Goal: Information Seeking & Learning: Check status

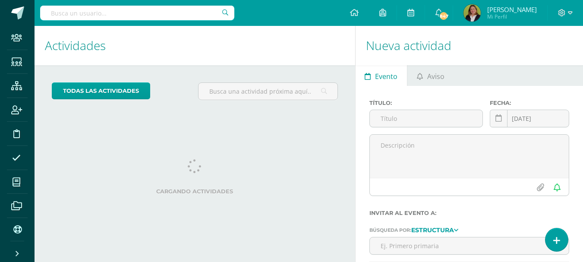
click at [122, 8] on input "text" at bounding box center [137, 13] width 194 height 15
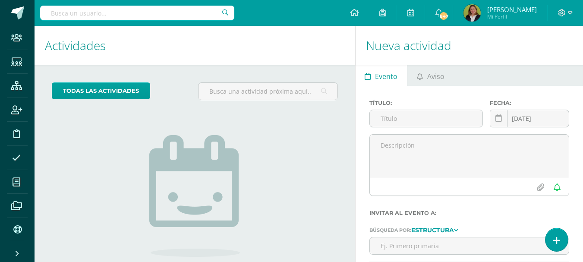
click at [63, 13] on input "text" at bounding box center [137, 13] width 194 height 15
type input "Nicole Larreinaga"
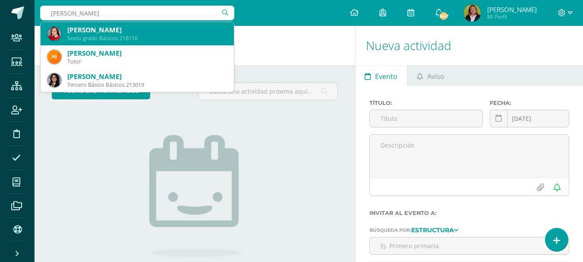
click at [97, 37] on div "Sexto grado Básicos 218116" at bounding box center [147, 38] width 160 height 7
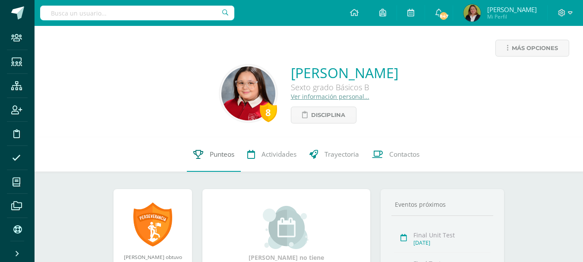
click at [225, 156] on span "Punteos" at bounding box center [222, 154] width 25 height 9
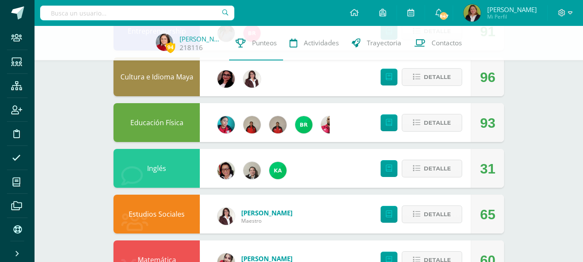
scroll to position [173, 0]
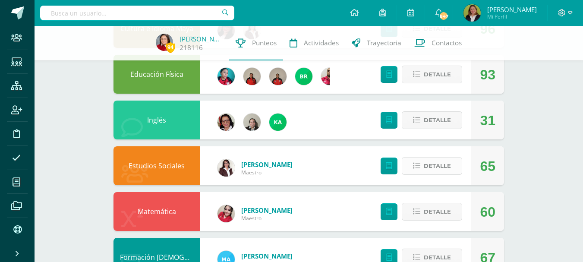
click at [417, 165] on icon at bounding box center [416, 165] width 7 height 7
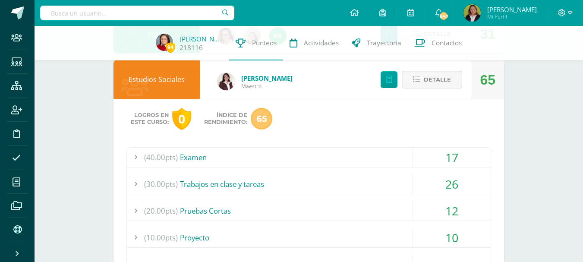
scroll to position [432, 0]
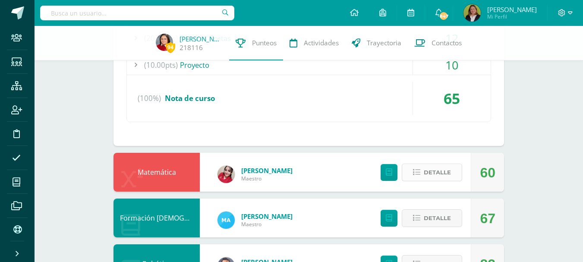
click at [415, 174] on icon at bounding box center [416, 172] width 7 height 7
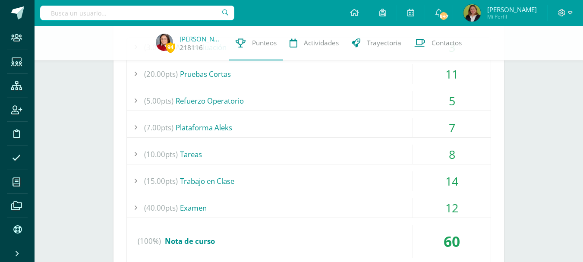
scroll to position [648, 0]
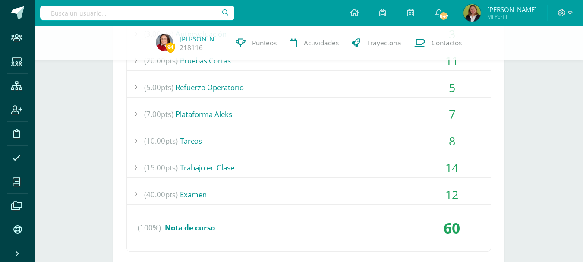
click at [400, 195] on div "(40.00pts) Examen" at bounding box center [309, 194] width 364 height 19
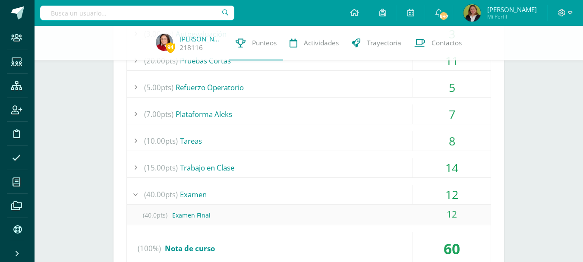
click at [394, 189] on div "(40.00pts) Examen" at bounding box center [309, 194] width 364 height 19
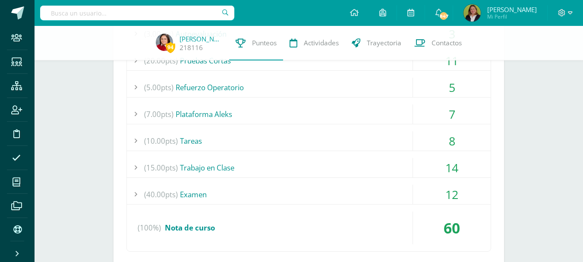
click at [394, 168] on div "(15.00pts) Trabajo en Clase" at bounding box center [309, 167] width 364 height 19
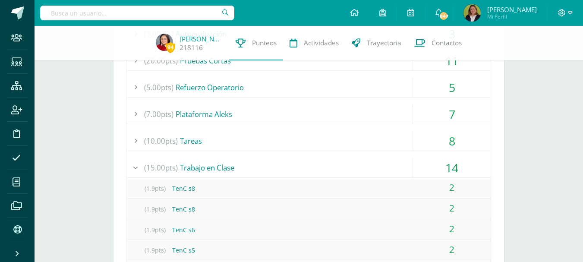
click at [352, 143] on div "(10.00pts) Tareas" at bounding box center [309, 140] width 364 height 19
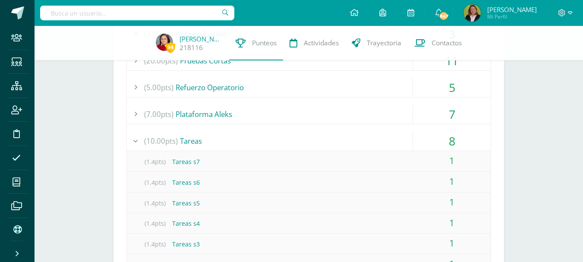
click at [352, 116] on div "(7.00pts) Plataforma Aleks" at bounding box center [309, 113] width 364 height 19
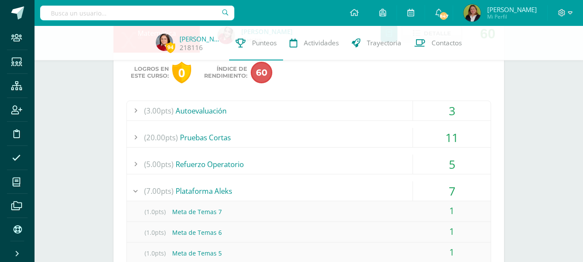
scroll to position [561, 0]
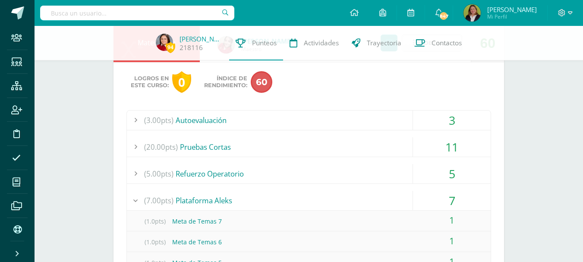
click at [358, 151] on div "(20.00pts) Pruebas Cortas" at bounding box center [309, 146] width 364 height 19
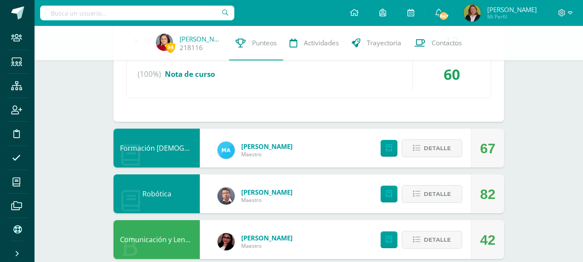
scroll to position [907, 0]
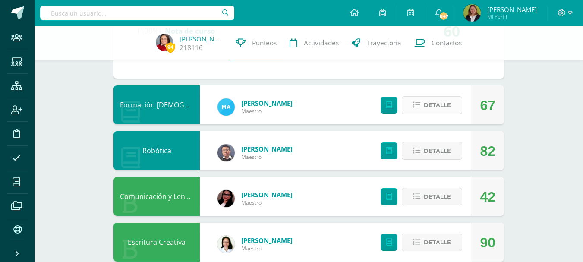
click at [417, 107] on icon at bounding box center [416, 104] width 7 height 7
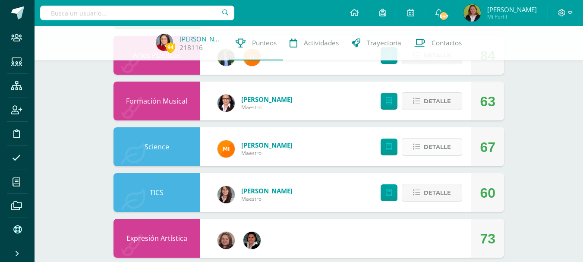
scroll to position [1381, 0]
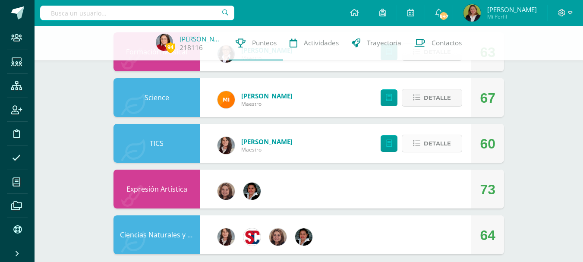
click at [414, 142] on icon at bounding box center [416, 143] width 7 height 7
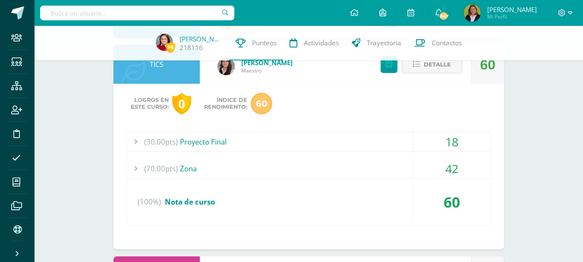
scroll to position [1468, 0]
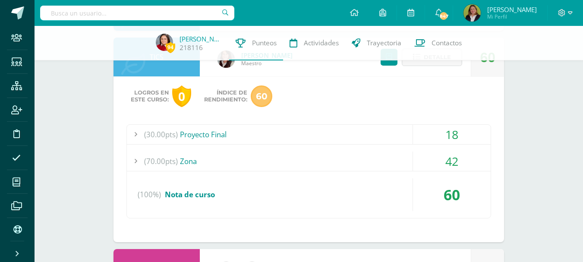
click at [360, 134] on div "(30.00pts) Proyecto Final" at bounding box center [309, 134] width 364 height 19
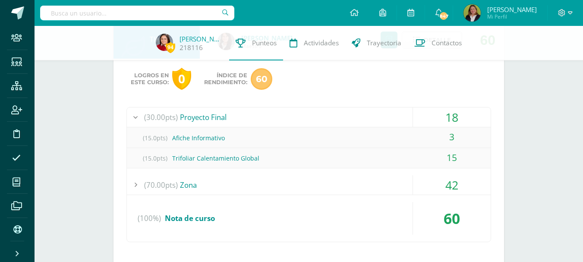
scroll to position [1406, 0]
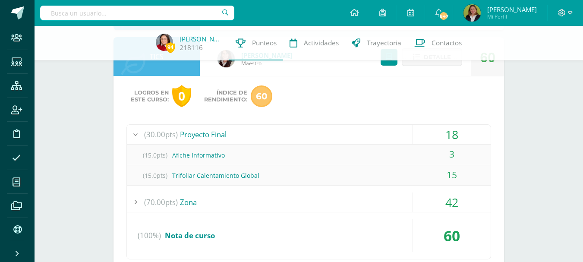
click at [364, 197] on div "(70.00pts) Zona" at bounding box center [309, 202] width 364 height 19
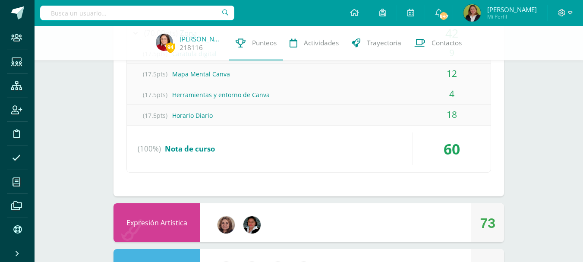
scroll to position [1577, 0]
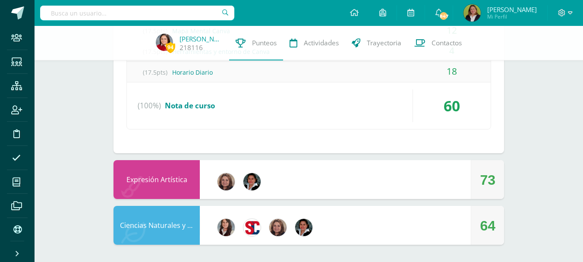
click at [108, 14] on input "text" at bounding box center [137, 13] width 194 height 15
click at [62, 13] on input "Pa,e" at bounding box center [137, 13] width 194 height 15
click at [119, 11] on input "Pa" at bounding box center [137, 13] width 194 height 15
type input "Pamela Giron"
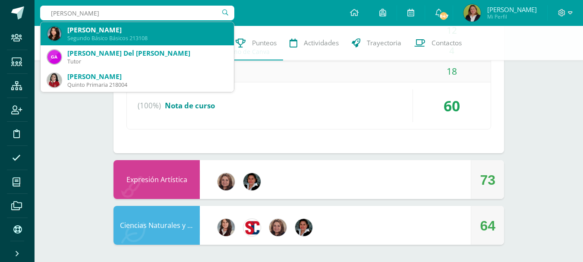
click at [102, 28] on div "Pamela Fernanda Girón Estrada" at bounding box center [147, 29] width 160 height 9
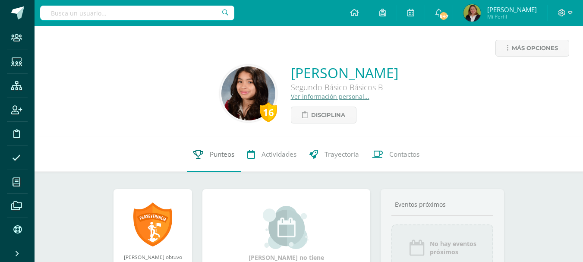
click at [215, 157] on span "Punteos" at bounding box center [222, 154] width 25 height 9
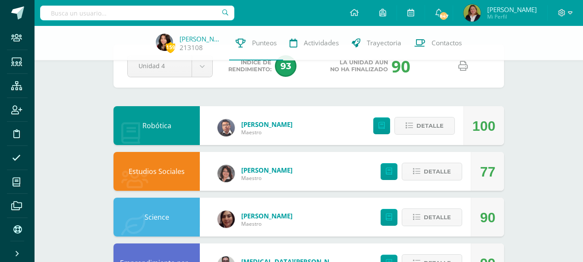
scroll to position [43, 0]
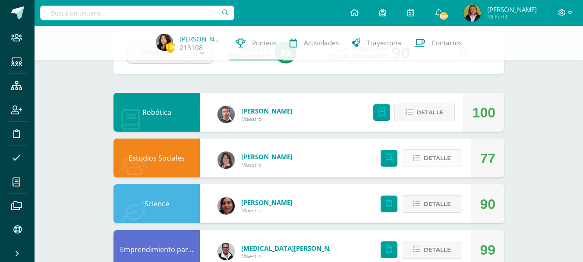
click at [417, 161] on icon at bounding box center [416, 158] width 7 height 7
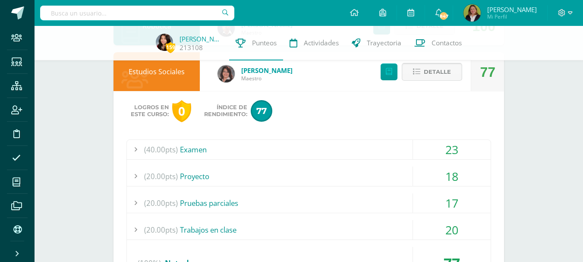
scroll to position [173, 0]
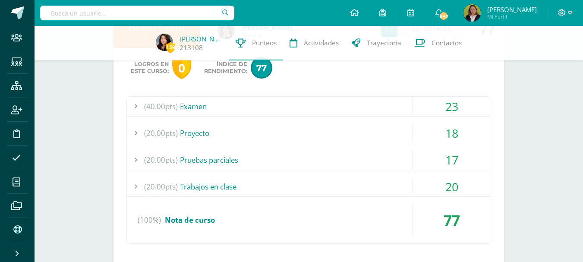
click at [394, 108] on div "(40.00pts) Examen" at bounding box center [309, 106] width 364 height 19
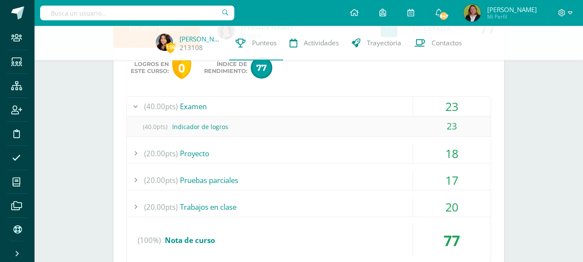
click at [397, 155] on div "(20.00pts) Proyecto" at bounding box center [309, 153] width 364 height 19
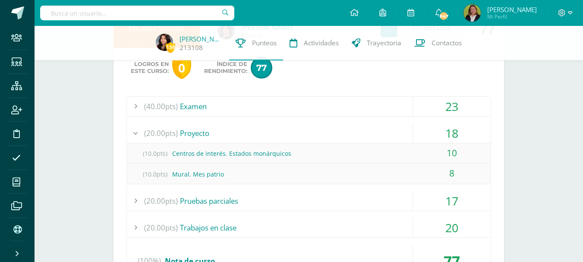
click at [396, 196] on div "(20.00pts) Pruebas parciales" at bounding box center [309, 200] width 364 height 19
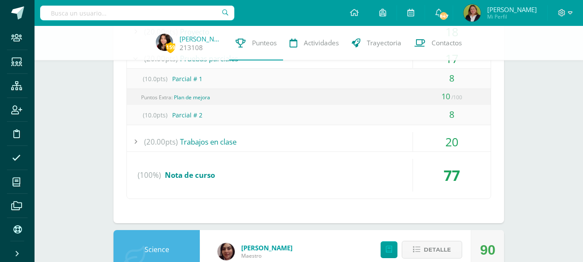
scroll to position [259, 0]
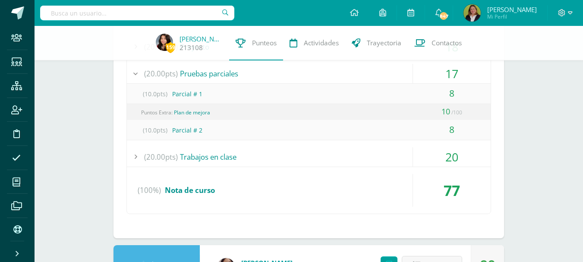
click at [387, 112] on div "Puntos Extra: Plan de mejora" at bounding box center [310, 112] width 360 height 15
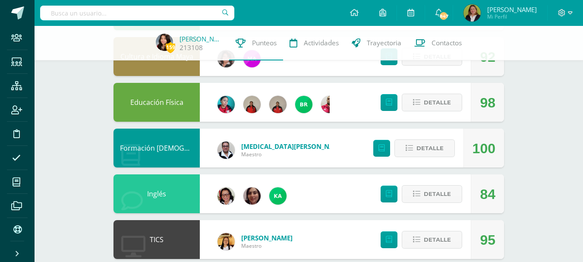
scroll to position [691, 0]
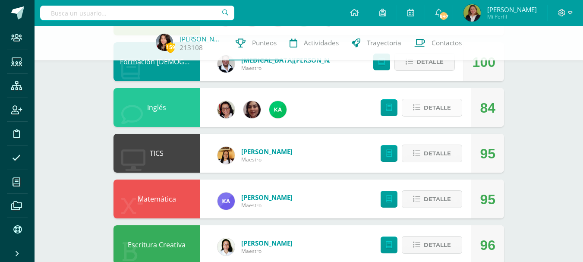
click at [417, 108] on icon at bounding box center [416, 107] width 7 height 7
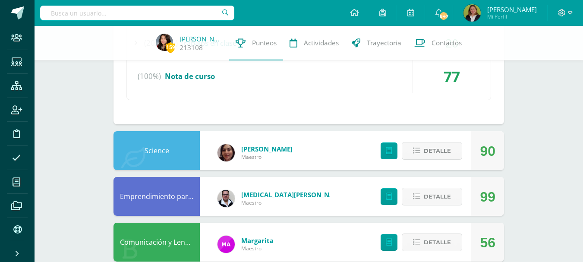
scroll to position [376, 0]
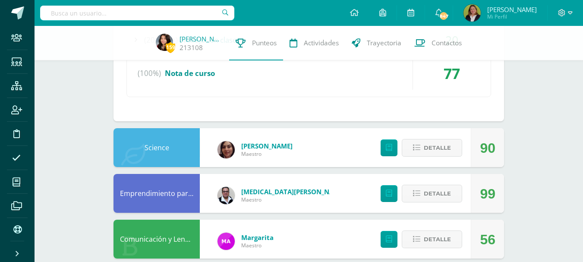
click at [46, 7] on input "text" at bounding box center [137, 13] width 194 height 15
type input "Danna Vasque"
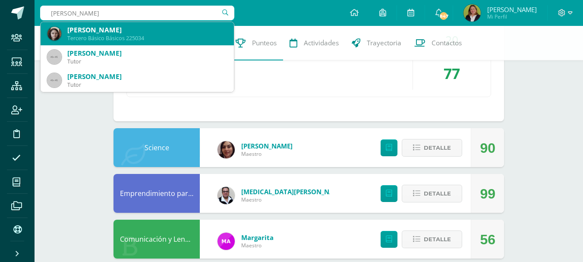
click at [86, 36] on div "Tercero Básico Básicos 225034" at bounding box center [147, 38] width 160 height 7
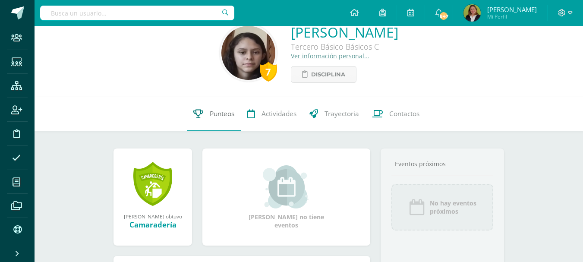
scroll to position [86, 0]
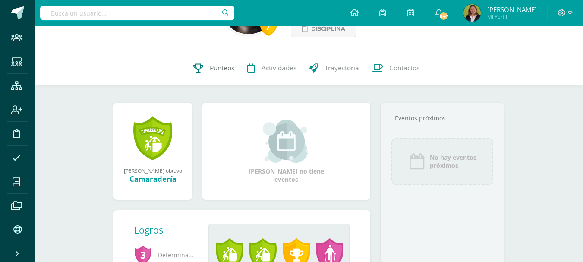
click at [213, 66] on span "Punteos" at bounding box center [222, 67] width 25 height 9
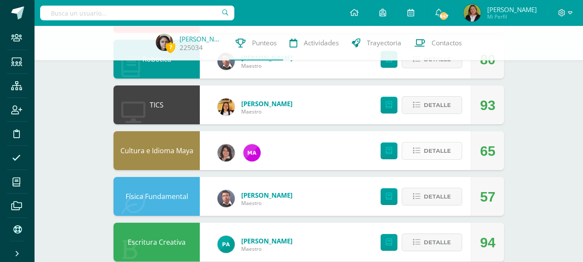
scroll to position [432, 0]
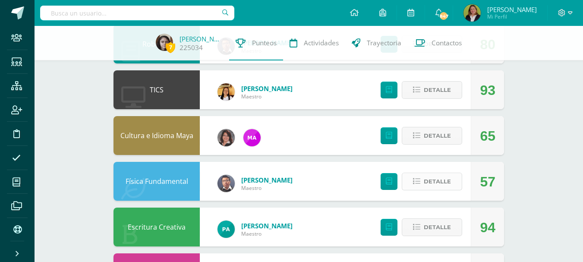
click at [415, 180] on icon at bounding box center [416, 181] width 7 height 7
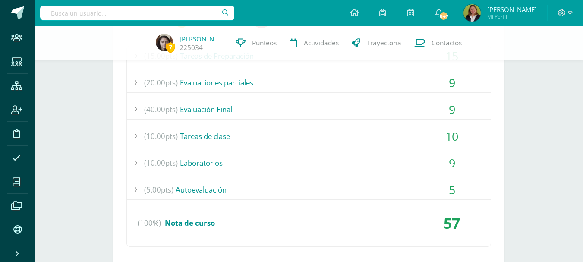
scroll to position [648, 0]
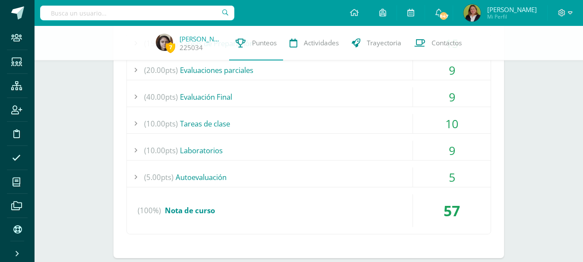
click at [364, 173] on div "(5.00pts) Autoevaluación" at bounding box center [309, 176] width 364 height 19
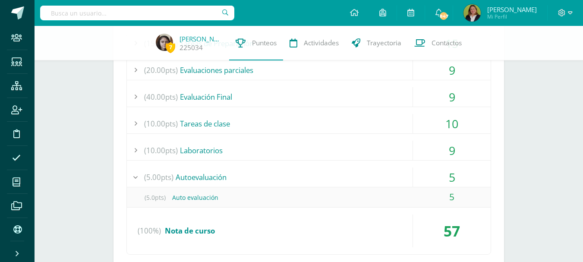
click at [364, 153] on div "(10.00pts) Laboratorios" at bounding box center [309, 150] width 364 height 19
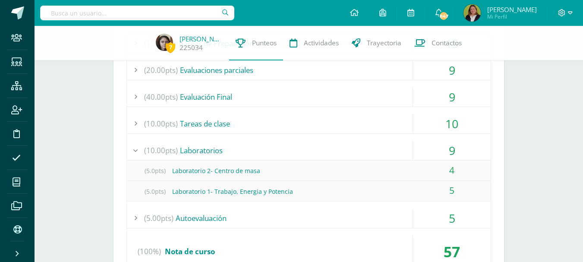
click at [366, 122] on div "(10.00pts) Tareas de clase" at bounding box center [309, 123] width 364 height 19
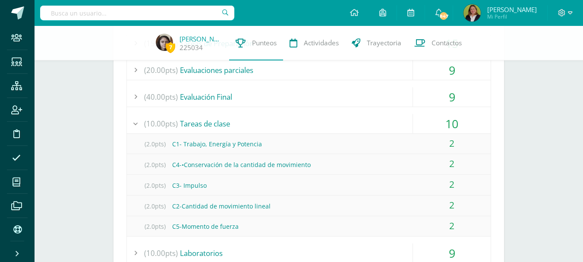
click at [320, 96] on div "(40.00pts) Evaluación Final" at bounding box center [309, 96] width 364 height 19
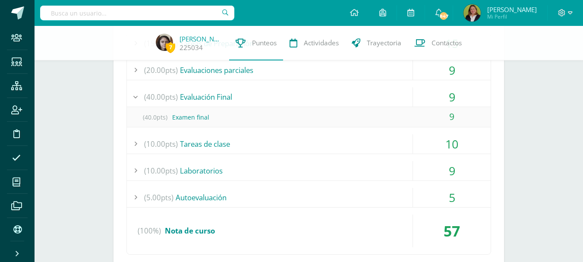
click at [332, 75] on div "(20.00pts) Evaluaciones parciales" at bounding box center [309, 69] width 364 height 19
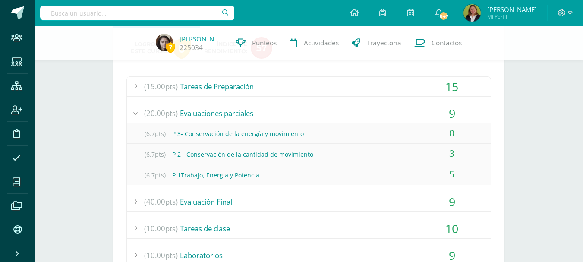
scroll to position [561, 0]
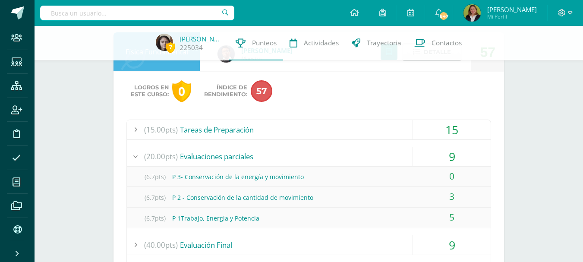
click at [284, 124] on div "(15.00pts) Tareas de Preparación" at bounding box center [309, 129] width 364 height 19
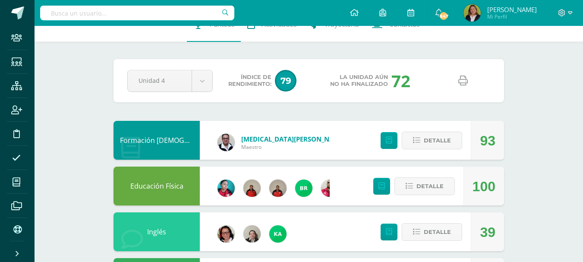
scroll to position [0, 0]
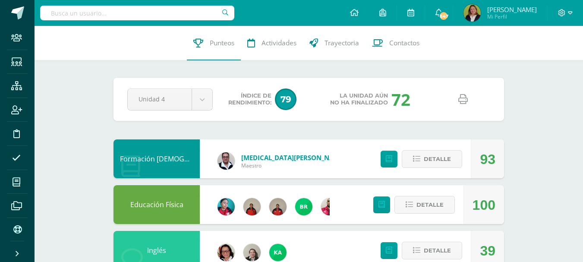
click at [463, 102] on icon at bounding box center [462, 99] width 9 height 9
click at [172, 16] on input "text" at bounding box center [137, 13] width 194 height 15
type input "Yobanna"
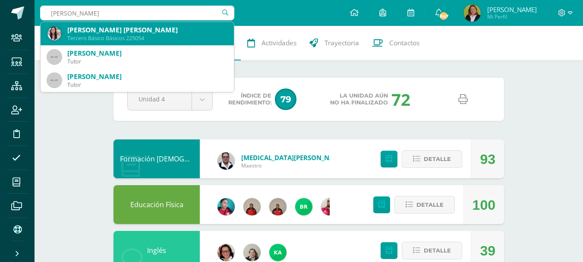
click at [146, 29] on div "Yobanna María Belen Ordóñez Ortíz" at bounding box center [147, 29] width 160 height 9
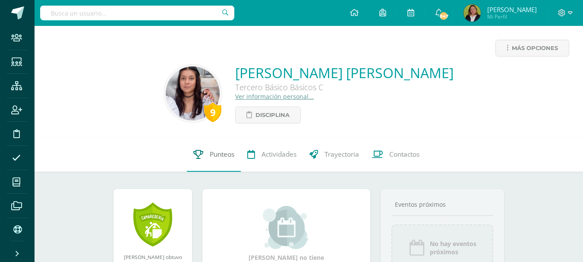
click at [222, 154] on span "Punteos" at bounding box center [222, 154] width 25 height 9
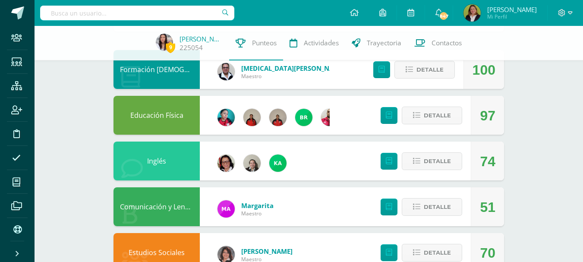
scroll to position [86, 0]
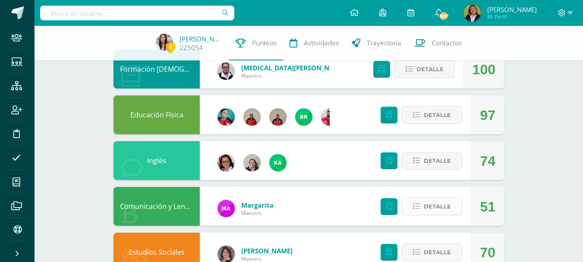
click at [416, 205] on icon at bounding box center [416, 206] width 7 height 7
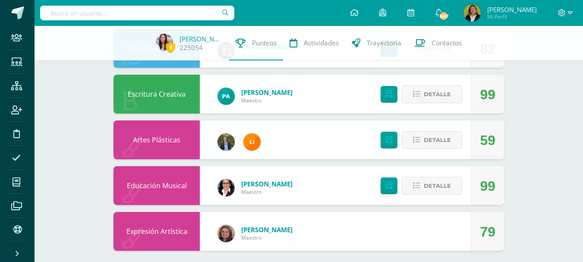
scroll to position [764, 0]
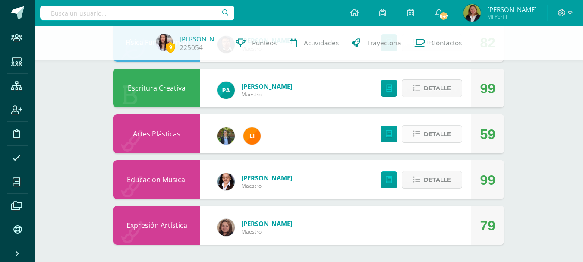
click at [417, 136] on icon at bounding box center [416, 133] width 7 height 7
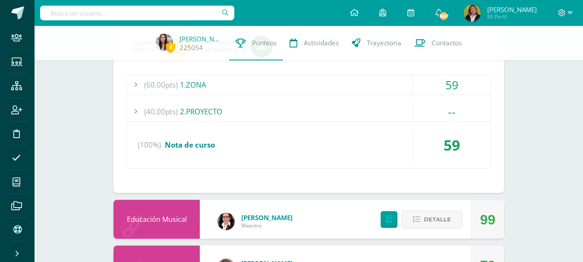
scroll to position [893, 0]
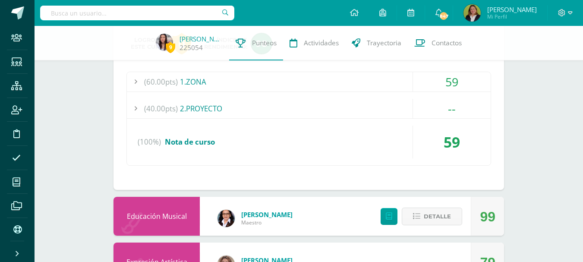
click at [181, 11] on input "text" at bounding box center [137, 13] width 194 height 15
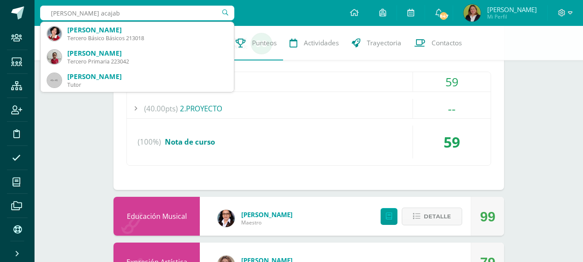
type input "[PERSON_NAME]"
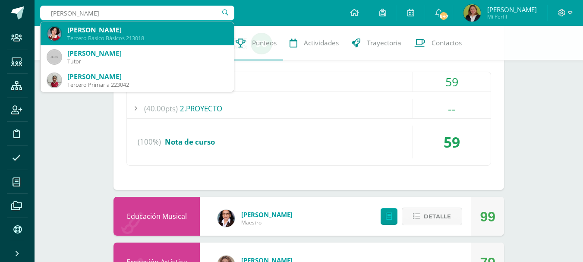
click at [161, 29] on div "[PERSON_NAME]" at bounding box center [147, 29] width 160 height 9
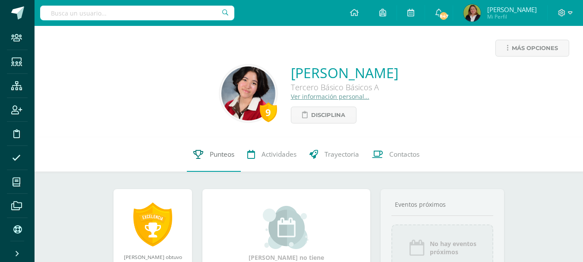
click at [216, 153] on span "Punteos" at bounding box center [222, 154] width 25 height 9
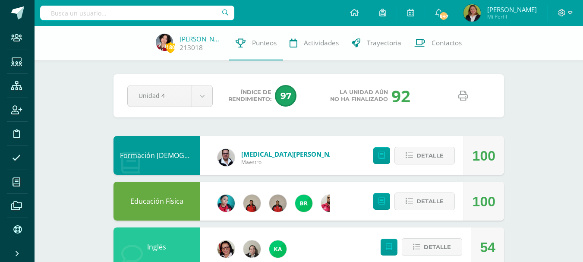
click at [459, 94] on icon at bounding box center [462, 95] width 9 height 9
click at [176, 12] on input "text" at bounding box center [137, 13] width 194 height 15
type input "G"
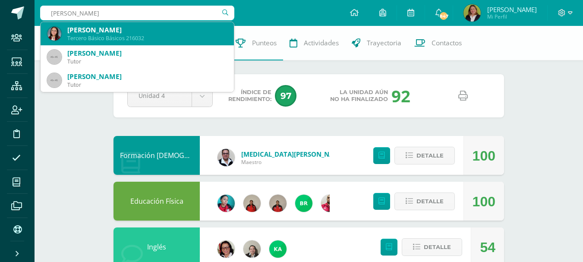
type input "[PERSON_NAME]"
click at [131, 31] on div "[PERSON_NAME]" at bounding box center [147, 29] width 160 height 9
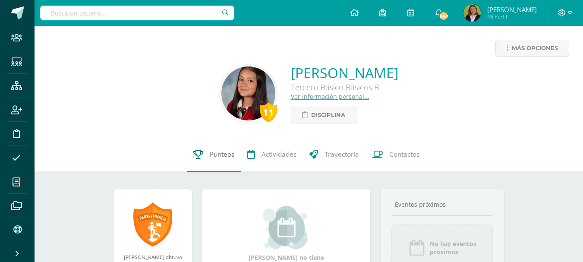
click at [224, 150] on span "Punteos" at bounding box center [222, 154] width 25 height 9
click at [221, 157] on span "Punteos" at bounding box center [222, 154] width 25 height 9
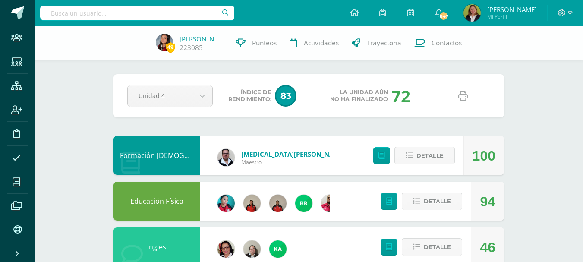
click at [465, 95] on icon at bounding box center [462, 95] width 9 height 9
click at [166, 14] on input "text" at bounding box center [137, 13] width 194 height 15
type input "[PERSON_NAME]"
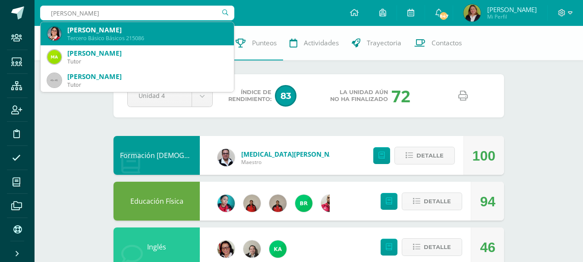
click at [138, 31] on div "[PERSON_NAME]" at bounding box center [147, 29] width 160 height 9
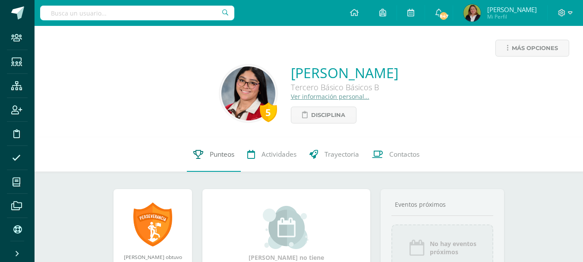
click at [221, 157] on span "Punteos" at bounding box center [222, 154] width 25 height 9
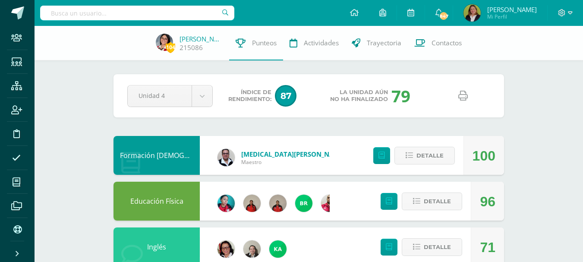
click at [463, 99] on icon at bounding box center [462, 95] width 9 height 9
click at [207, 10] on input "text" at bounding box center [137, 13] width 194 height 15
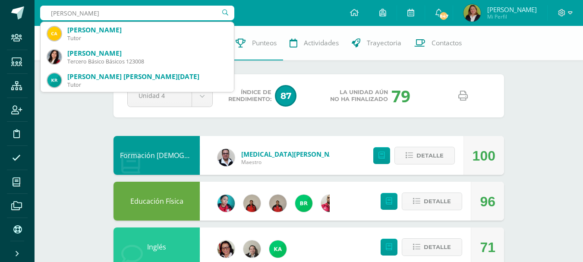
type input "Catherine Cal"
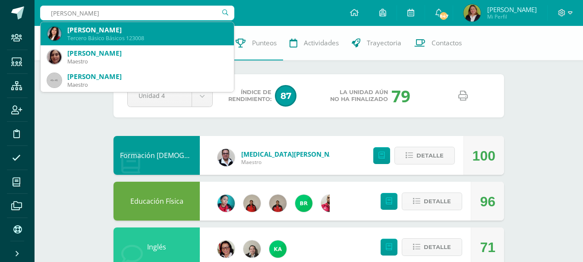
click at [153, 38] on div "Tercero Básico Básicos 123008" at bounding box center [147, 38] width 160 height 7
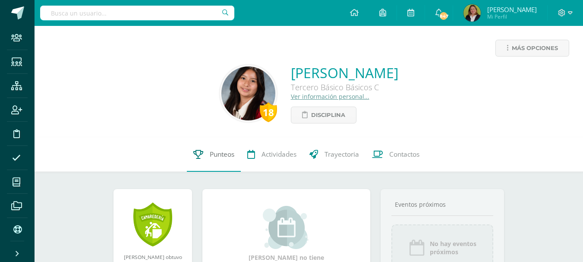
click at [221, 157] on span "Punteos" at bounding box center [222, 154] width 25 height 9
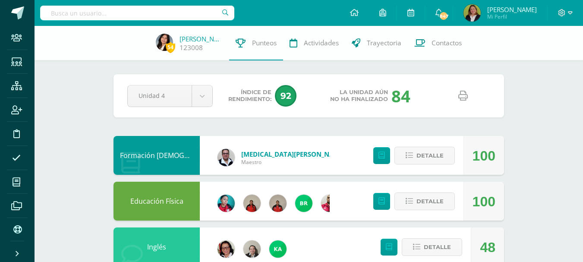
click at [463, 100] on icon at bounding box center [462, 95] width 9 height 9
click at [195, 13] on input "text" at bounding box center [137, 13] width 194 height 15
type input "[PERSON_NAME]"
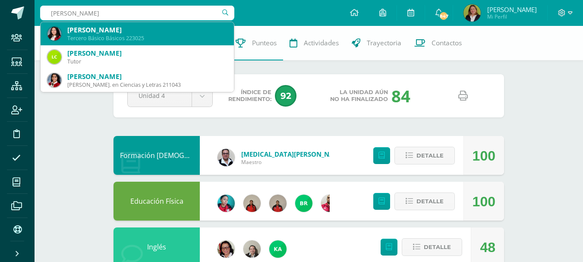
click at [173, 28] on div "[PERSON_NAME]" at bounding box center [147, 29] width 160 height 9
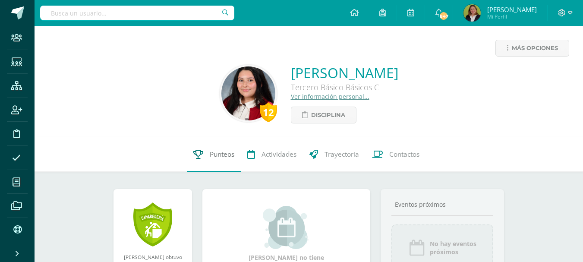
click at [227, 153] on span "Punteos" at bounding box center [222, 154] width 25 height 9
click at [221, 155] on span "Punteos" at bounding box center [222, 154] width 25 height 9
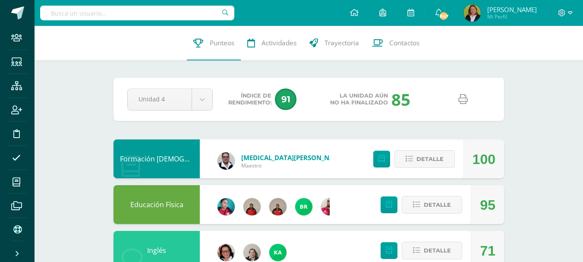
click at [464, 103] on icon at bounding box center [462, 99] width 9 height 9
click at [212, 6] on input "text" at bounding box center [137, 13] width 194 height 15
type input "[PERSON_NAME]"
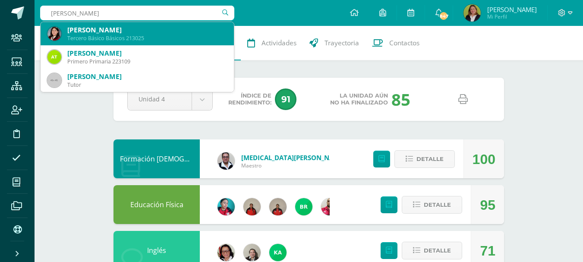
click at [157, 35] on div "Tercero Básico Básicos 213025" at bounding box center [147, 38] width 160 height 7
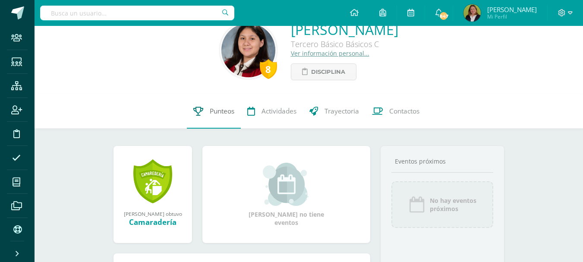
scroll to position [43, 0]
click at [221, 112] on span "Punteos" at bounding box center [222, 111] width 25 height 9
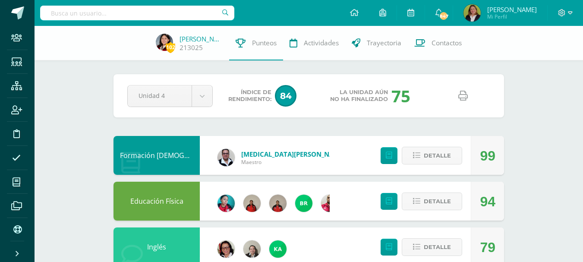
click at [464, 98] on icon at bounding box center [462, 95] width 9 height 9
click at [173, 19] on input "text" at bounding box center [137, 13] width 194 height 15
type input "[PERSON_NAME]"
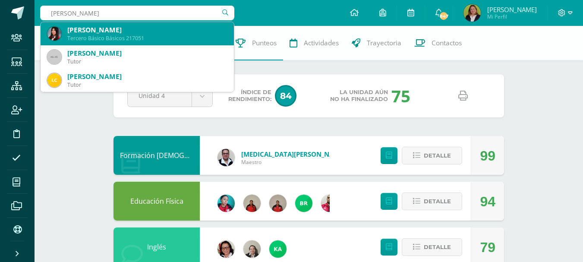
click at [176, 35] on div "Tercero Básico Básicos 217051" at bounding box center [147, 38] width 160 height 7
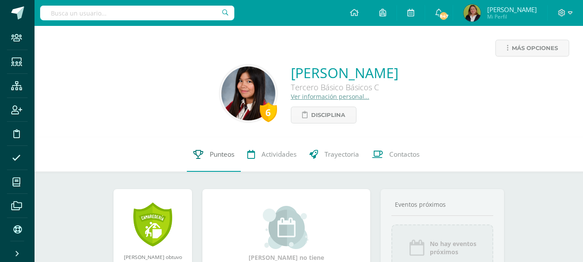
click at [230, 155] on span "Punteos" at bounding box center [222, 154] width 25 height 9
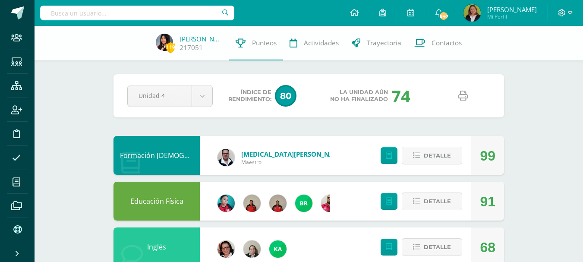
click at [461, 97] on icon at bounding box center [462, 95] width 9 height 9
click at [143, 17] on input "text" at bounding box center [137, 13] width 194 height 15
type input "[PERSON_NAME]"
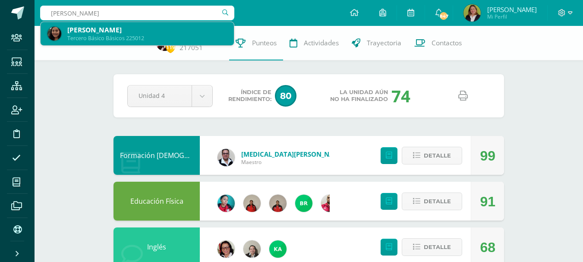
click at [130, 36] on div "Tercero Básico Básicos 225012" at bounding box center [147, 38] width 160 height 7
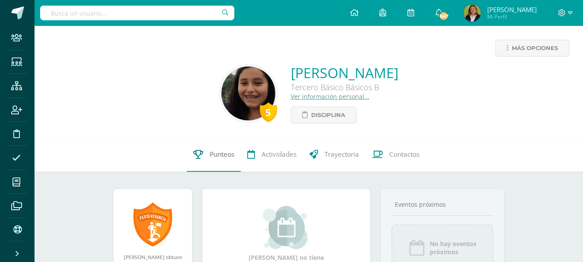
click at [227, 151] on span "Punteos" at bounding box center [222, 154] width 25 height 9
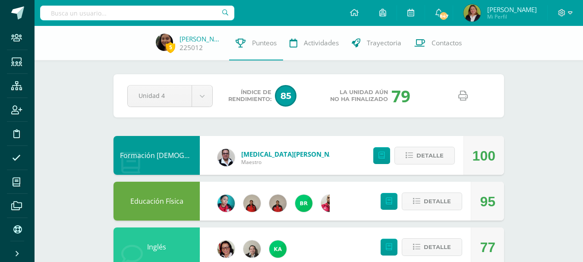
click at [464, 97] on icon at bounding box center [462, 95] width 9 height 9
click at [201, 13] on input "text" at bounding box center [137, 13] width 194 height 15
type input "[PERSON_NAME]"
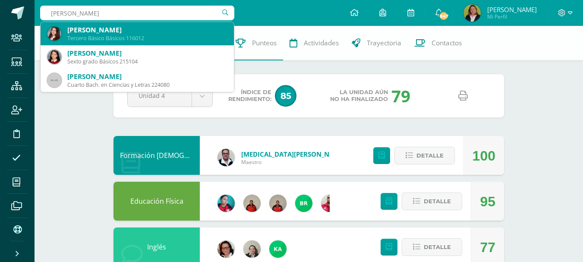
click at [180, 25] on div "Adriana María Grajeda Alvarez Tercero Básico Básicos 116012" at bounding box center [137, 33] width 180 height 23
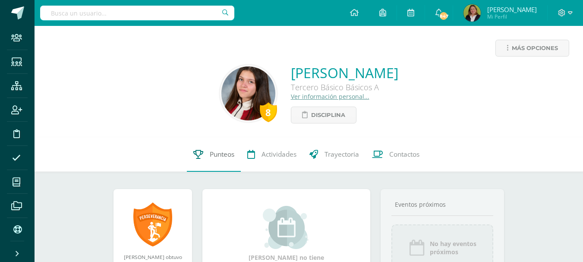
click at [225, 155] on span "Punteos" at bounding box center [222, 154] width 25 height 9
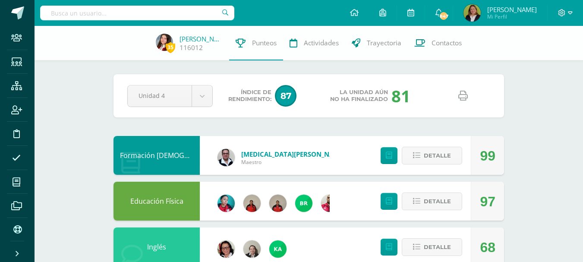
click at [467, 94] on icon at bounding box center [462, 95] width 9 height 9
click at [442, 43] on span "Contactos" at bounding box center [447, 42] width 30 height 9
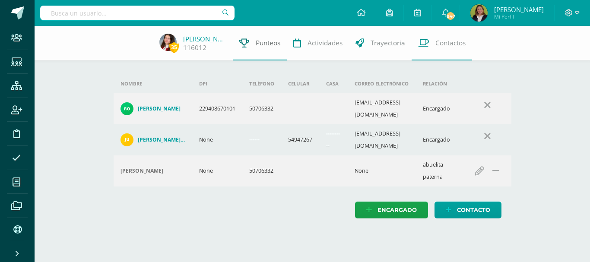
click at [274, 43] on span "Punteos" at bounding box center [268, 42] width 25 height 9
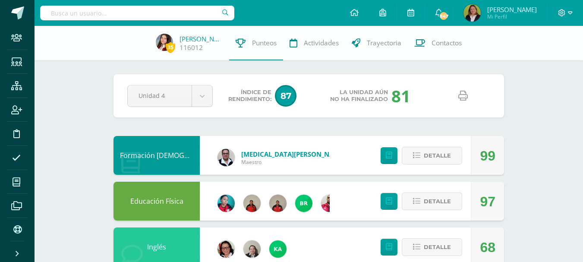
click at [192, 16] on input "text" at bounding box center [137, 13] width 194 height 15
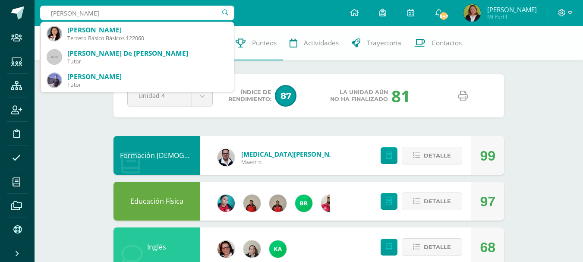
type input "Natalie Estupe"
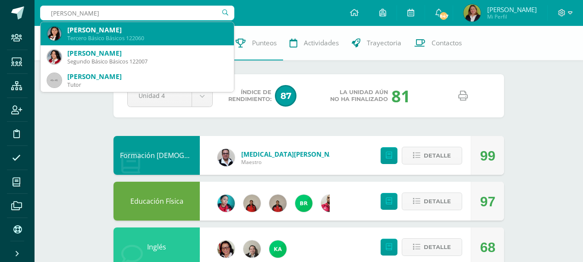
click at [175, 33] on div "[PERSON_NAME]" at bounding box center [147, 29] width 160 height 9
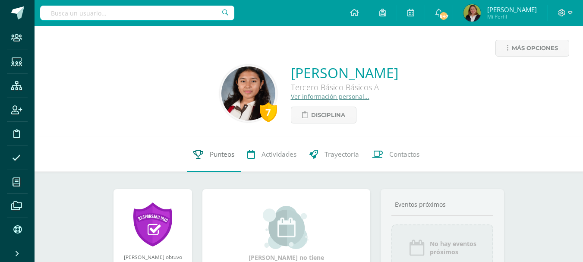
click at [215, 155] on span "Punteos" at bounding box center [222, 154] width 25 height 9
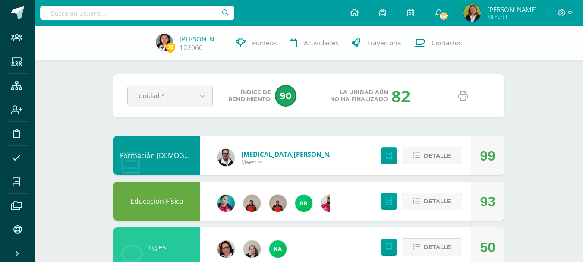
click at [458, 95] on icon at bounding box center [462, 95] width 9 height 9
click at [188, 14] on input "text" at bounding box center [137, 13] width 194 height 15
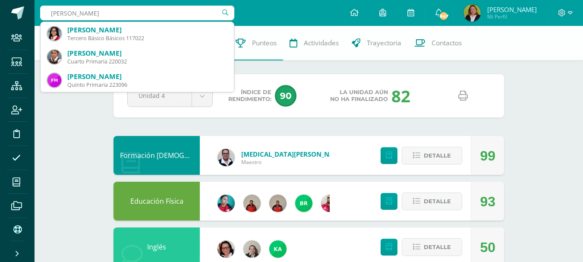
type input "Fatima Montenego"
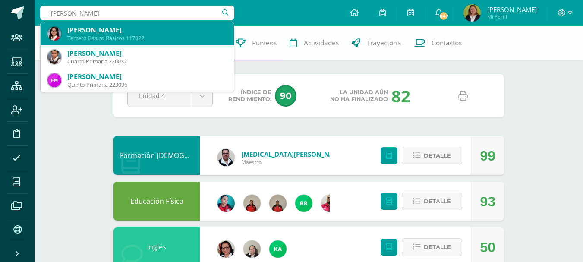
click at [133, 33] on div "Fátima Montenegro Franco" at bounding box center [147, 29] width 160 height 9
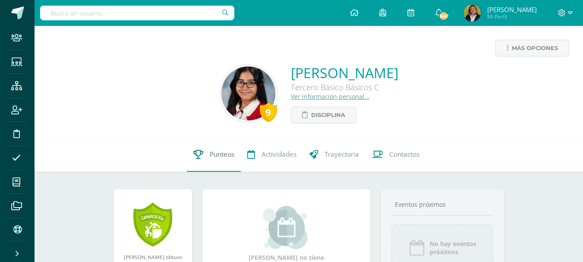
click at [227, 153] on span "Punteos" at bounding box center [222, 154] width 25 height 9
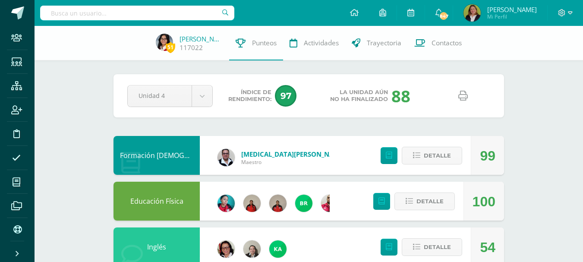
click at [461, 95] on icon at bounding box center [462, 95] width 9 height 9
click at [134, 19] on input "text" at bounding box center [137, 13] width 194 height 15
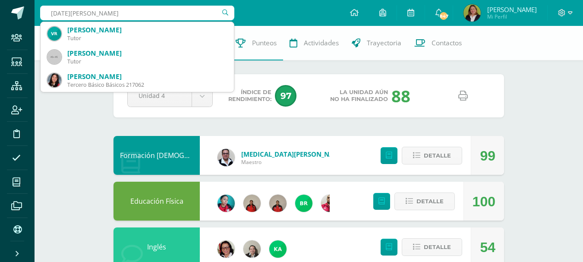
type input "Lucia Raxon"
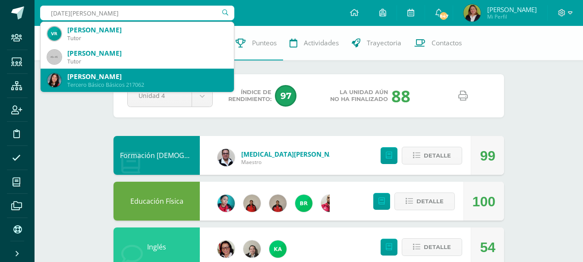
click at [139, 77] on div "Lucía Alejandra Morales Raxón" at bounding box center [147, 76] width 160 height 9
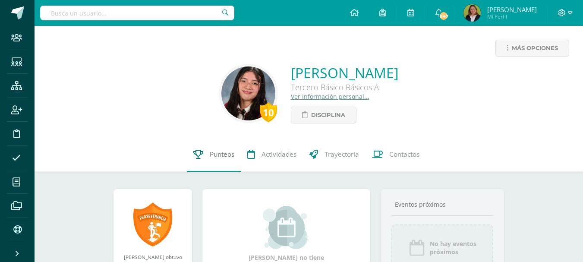
click at [224, 156] on span "Punteos" at bounding box center [222, 154] width 25 height 9
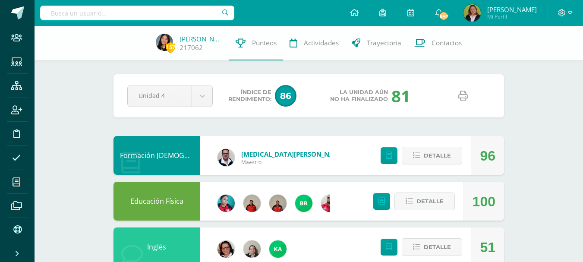
click at [465, 97] on icon at bounding box center [462, 95] width 9 height 9
click at [191, 7] on input "text" at bounding box center [137, 13] width 194 height 15
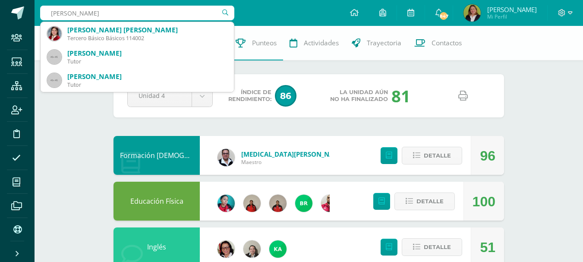
type input "Rylee P"
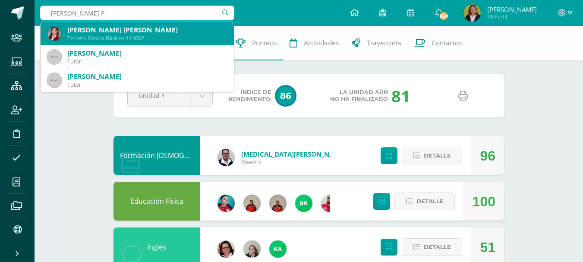
click at [157, 36] on div "Tercero Básico Básicos 114002" at bounding box center [147, 38] width 160 height 7
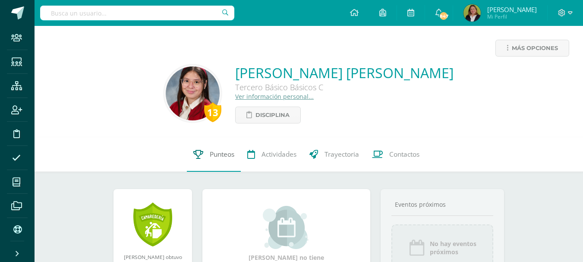
click at [223, 152] on span "Punteos" at bounding box center [222, 154] width 25 height 9
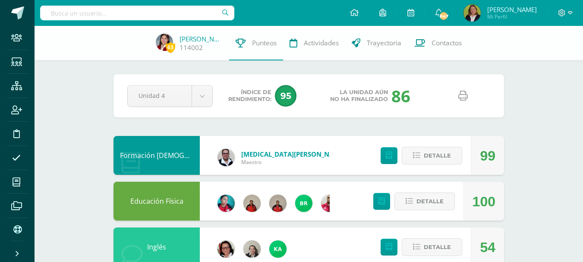
click at [465, 98] on icon at bounding box center [462, 95] width 9 height 9
click at [199, 14] on input "text" at bounding box center [137, 13] width 194 height 15
type input "Camila Rodriguez"
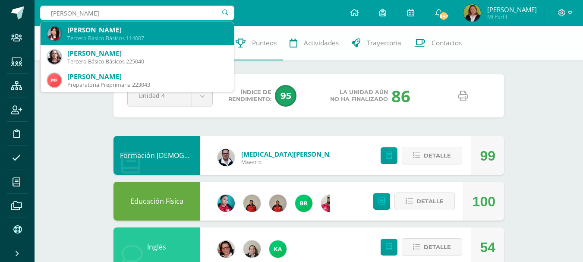
click at [182, 29] on div "Camila Fernanda Rodriguez Salazar" at bounding box center [147, 29] width 160 height 9
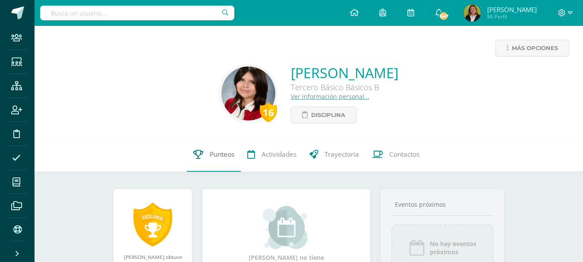
click at [228, 154] on span "Punteos" at bounding box center [222, 154] width 25 height 9
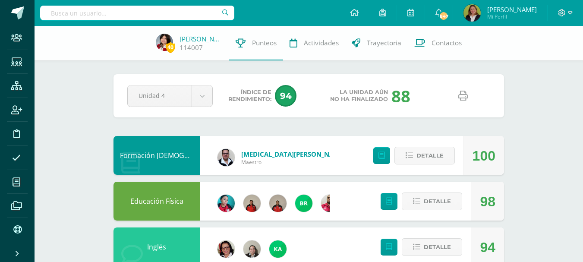
click at [461, 99] on icon at bounding box center [462, 95] width 9 height 9
click at [174, 13] on input "text" at bounding box center [137, 13] width 194 height 15
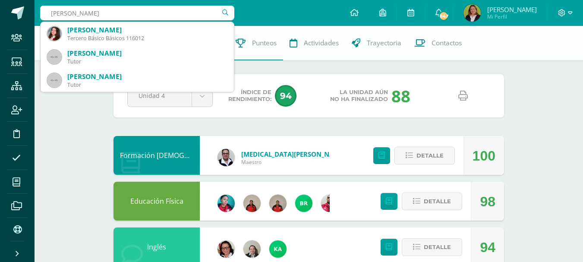
type input "Grajeda A"
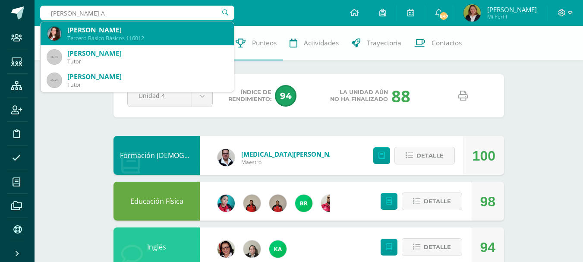
click at [169, 33] on div "Adriana María Grajeda Alvarez" at bounding box center [147, 29] width 160 height 9
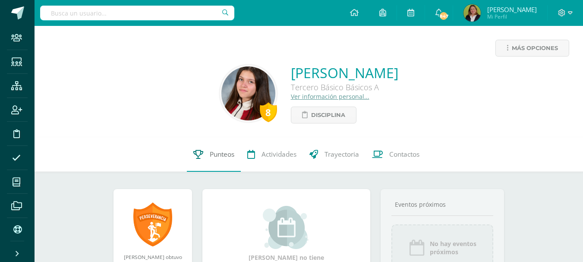
click at [218, 149] on link "Punteos" at bounding box center [214, 154] width 54 height 35
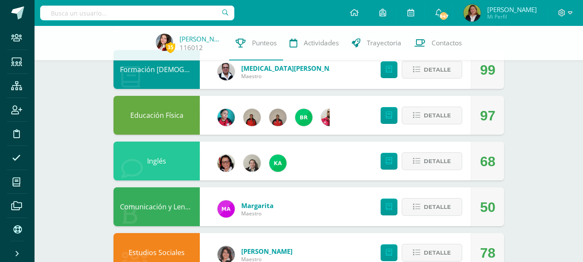
scroll to position [86, 0]
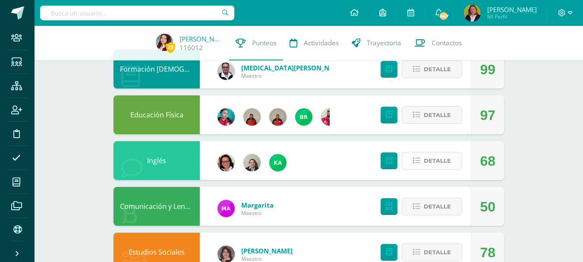
click at [420, 158] on icon at bounding box center [416, 160] width 7 height 7
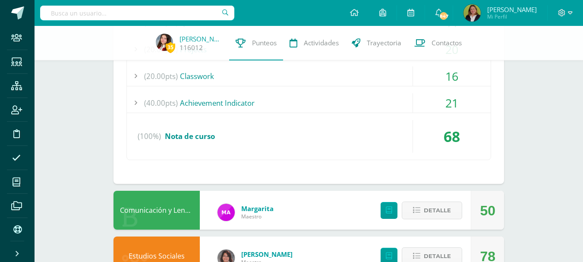
scroll to position [345, 0]
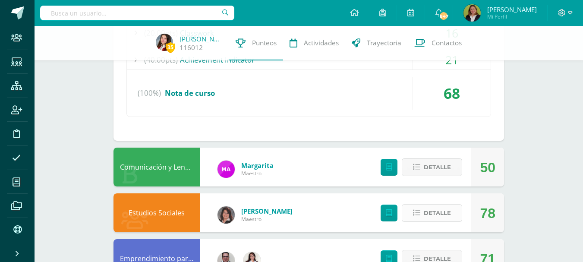
click at [417, 214] on icon at bounding box center [416, 212] width 7 height 7
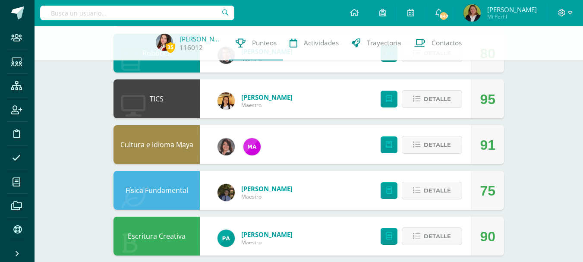
scroll to position [863, 0]
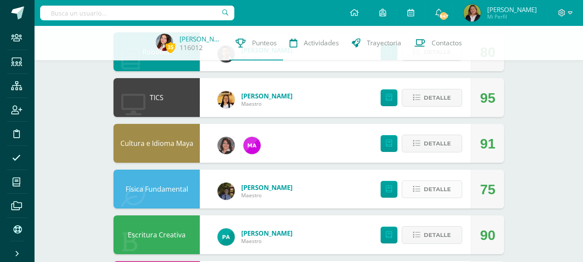
click at [420, 190] on icon at bounding box center [416, 189] width 7 height 7
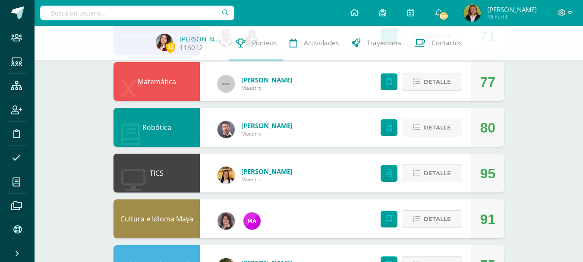
scroll to position [722, 0]
